Goal: Information Seeking & Learning: Learn about a topic

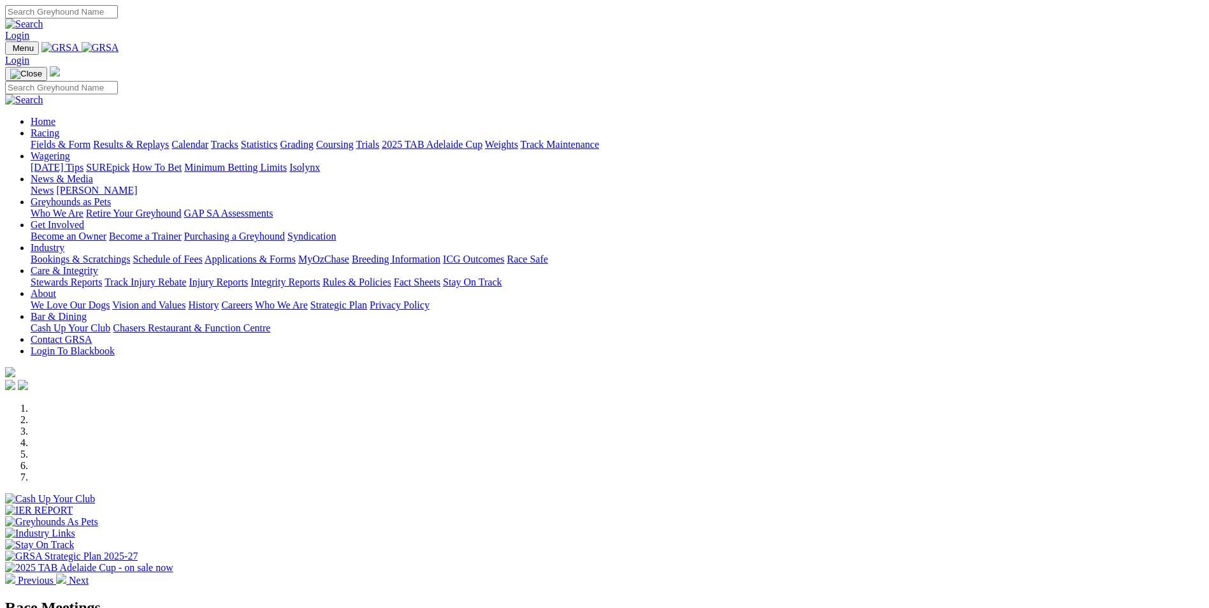
scroll to position [319, 0]
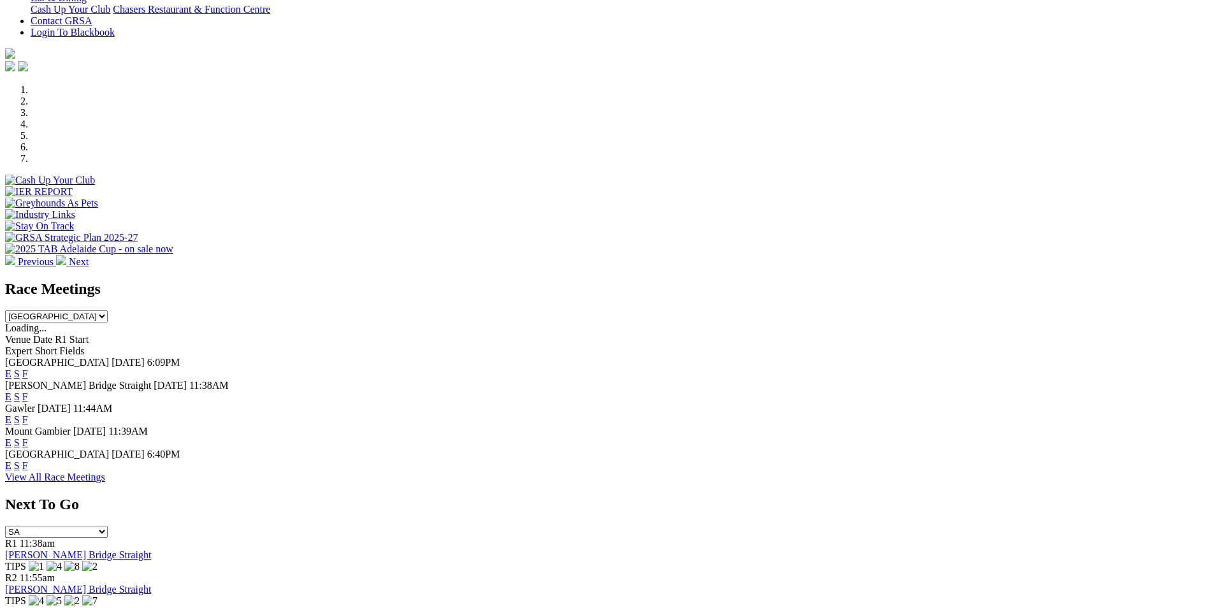
click at [11, 460] on link "E" at bounding box center [8, 465] width 6 height 11
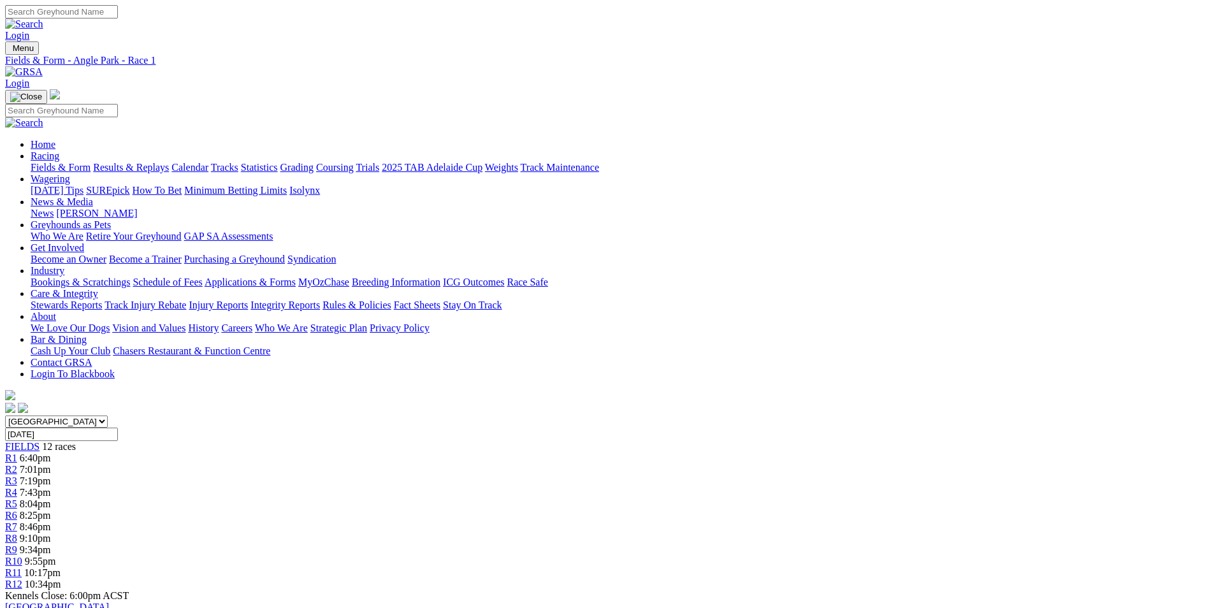
click at [61, 579] on span "10:34pm" at bounding box center [43, 584] width 36 height 11
click at [22, 567] on span "R11" at bounding box center [13, 572] width 17 height 11
click at [51, 510] on span "8:25pm" at bounding box center [35, 515] width 31 height 11
click at [51, 487] on span "7:43pm" at bounding box center [35, 492] width 31 height 11
click at [51, 464] on span "7:01pm" at bounding box center [35, 469] width 31 height 11
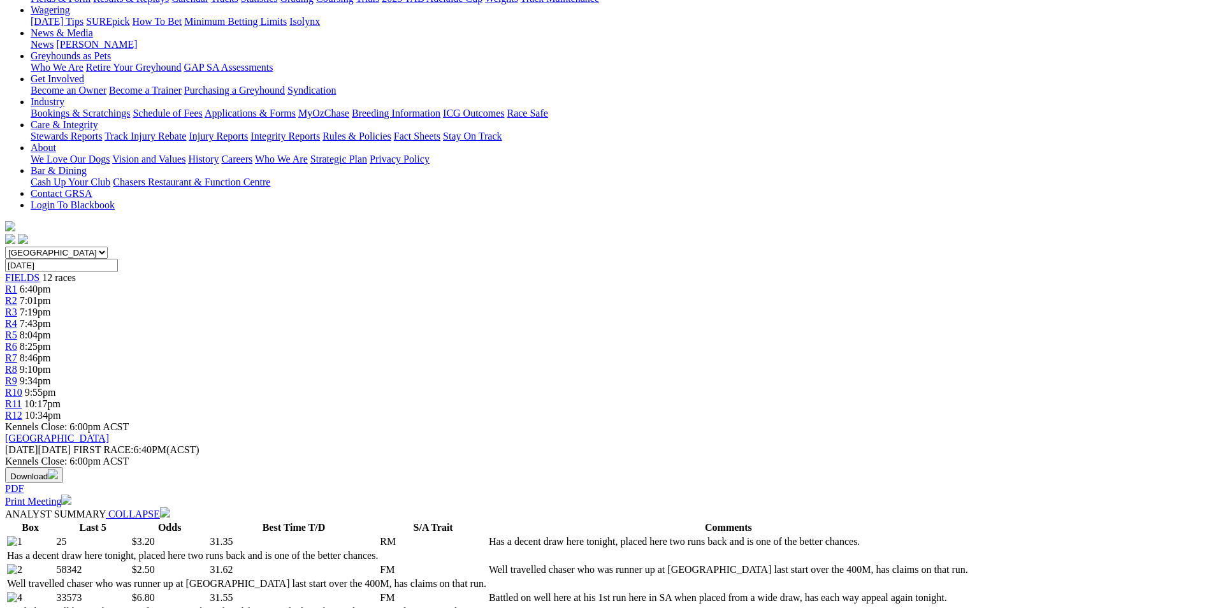
scroll to position [191, 0]
